Goal: Find specific page/section: Find specific page/section

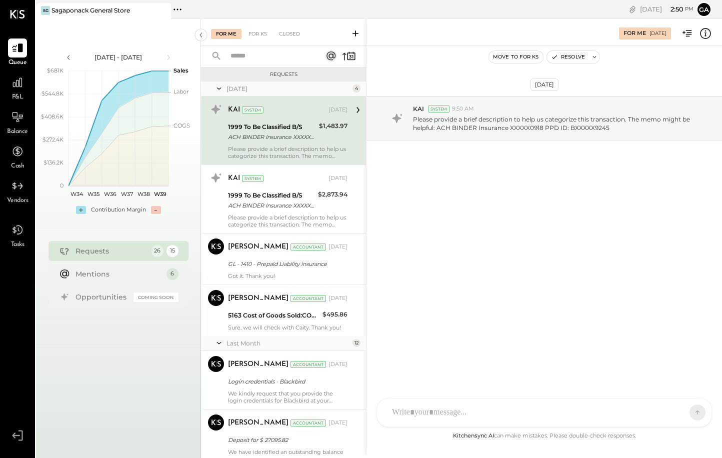
click at [6, 158] on div "Cash" at bounding box center [17, 156] width 29 height 29
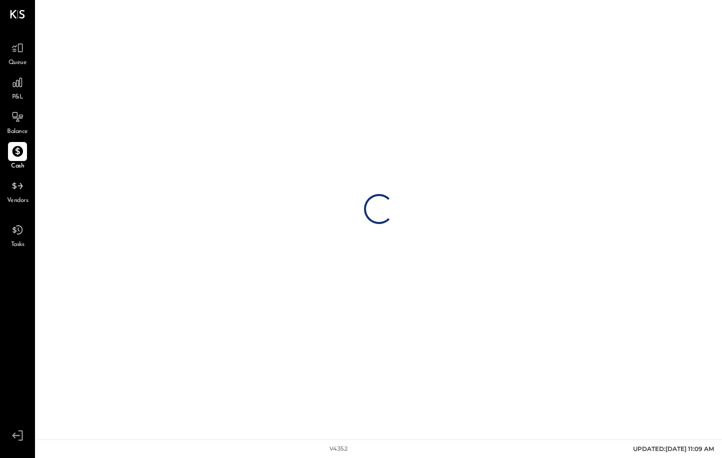
click at [14, 158] on div at bounding box center [17, 151] width 19 height 19
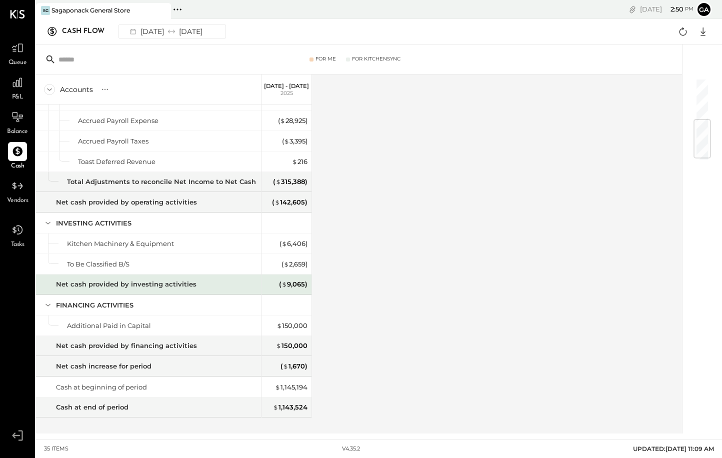
scroll to position [352, 0]
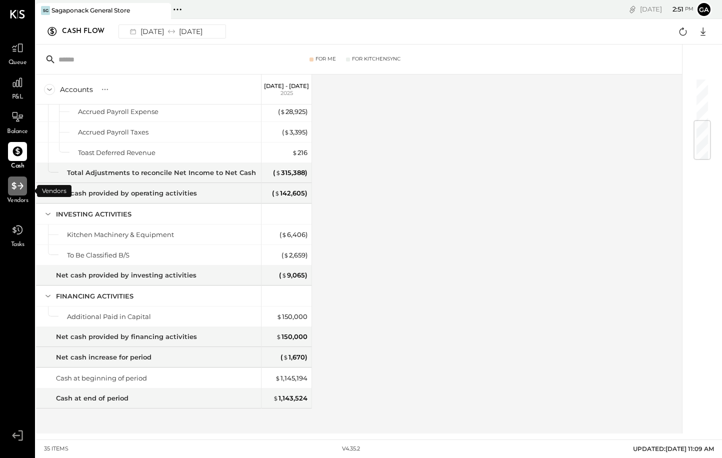
click at [16, 191] on icon at bounding box center [17, 186] width 13 height 13
